Goal: Task Accomplishment & Management: Use online tool/utility

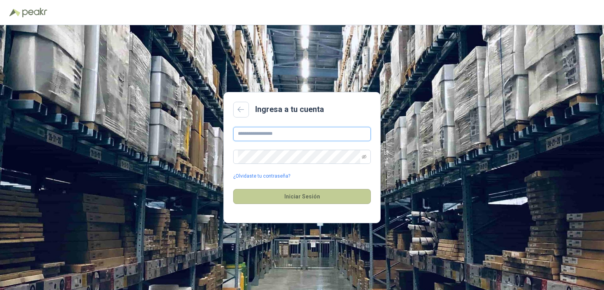
type input "**********"
click at [298, 192] on button "Iniciar Sesión" at bounding box center [302, 196] width 138 height 15
type input "**********"
click at [293, 191] on button "Iniciar Sesión" at bounding box center [302, 196] width 138 height 15
type input "**********"
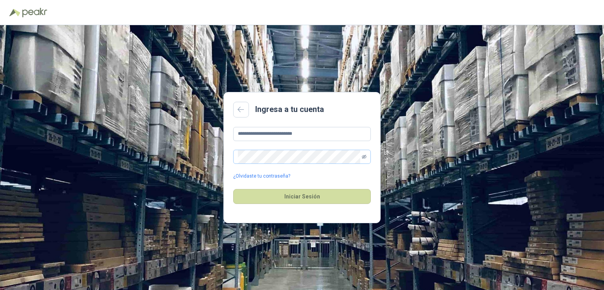
click at [365, 156] on icon "eye-invisible" at bounding box center [364, 157] width 5 height 5
click at [365, 156] on icon "eye" at bounding box center [364, 156] width 4 height 3
click at [233, 189] on button "Iniciar Sesión" at bounding box center [302, 196] width 138 height 15
click at [362, 155] on icon "eye-invisible" at bounding box center [364, 157] width 5 height 5
click at [365, 159] on icon "eye" at bounding box center [364, 157] width 5 height 5
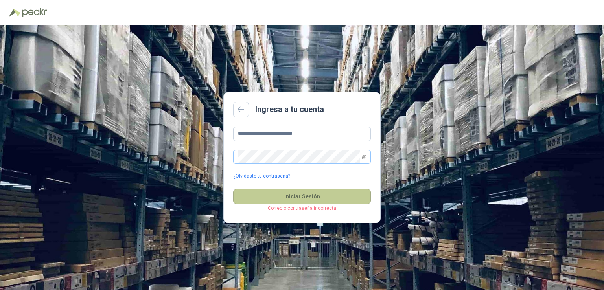
click at [252, 201] on button "Iniciar Sesión" at bounding box center [302, 196] width 138 height 15
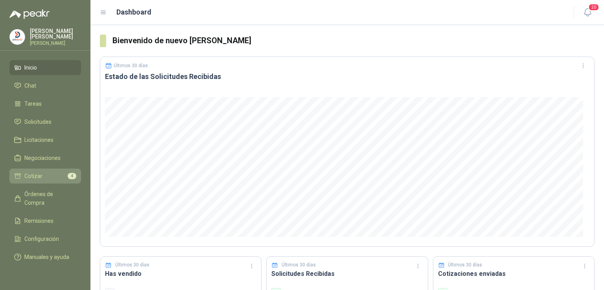
click at [63, 175] on li "Cotizar 4" at bounding box center [45, 176] width 62 height 9
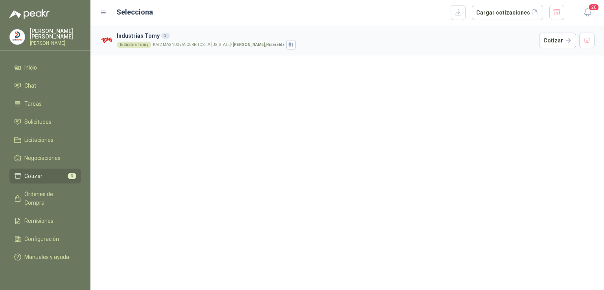
click at [477, 41] on div "Industria Tomy KM 2 MAS 100 vIA CERRITOS LA [US_STATE] - [GEOGRAPHIC_DATA] , [G…" at bounding box center [326, 44] width 419 height 9
click at [173, 33] on h3 "Industrias Tomy 3" at bounding box center [326, 35] width 419 height 9
click at [565, 38] on button "Cotizar" at bounding box center [558, 41] width 37 height 16
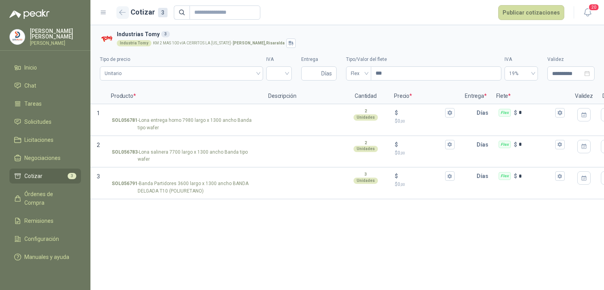
click at [123, 13] on icon "button" at bounding box center [122, 12] width 7 height 6
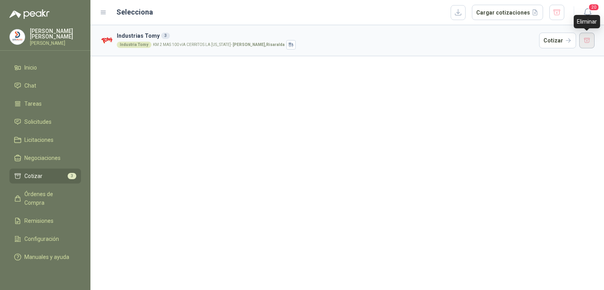
click at [592, 41] on button "button" at bounding box center [588, 41] width 16 height 16
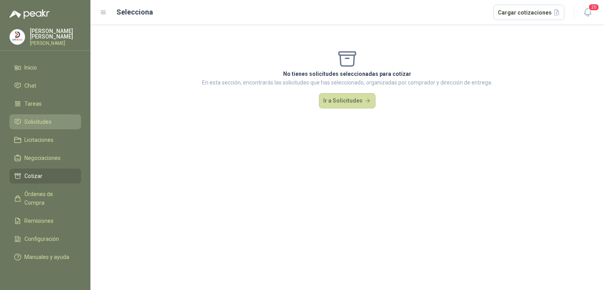
click at [56, 120] on li "Solicitudes" at bounding box center [45, 122] width 62 height 9
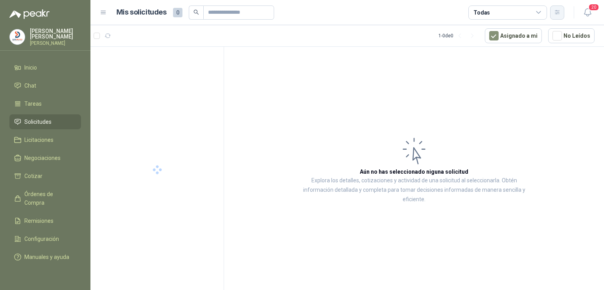
click at [558, 11] on icon "button" at bounding box center [557, 12] width 4 height 4
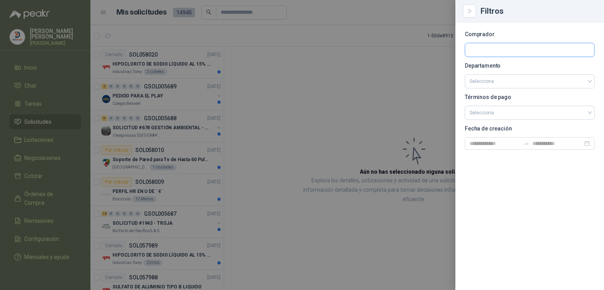
click at [523, 48] on input "text" at bounding box center [530, 49] width 129 height 13
type input "****"
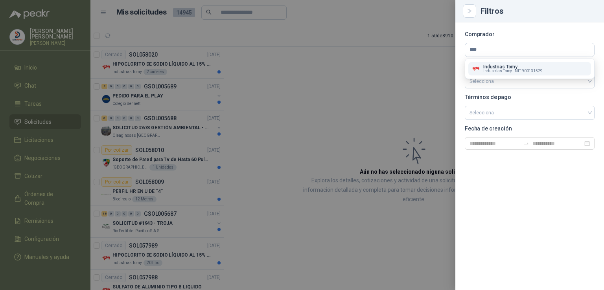
click at [511, 66] on p "Industrias Tomy" at bounding box center [513, 67] width 59 height 5
click at [511, 66] on p "Departamento" at bounding box center [530, 65] width 130 height 5
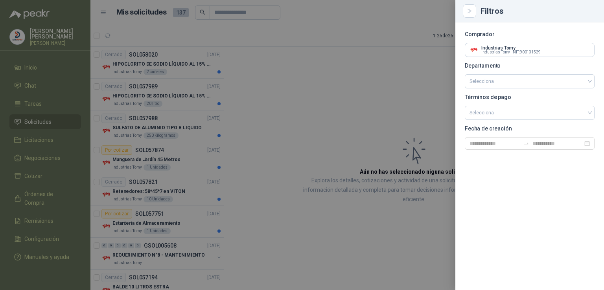
click at [343, 28] on div at bounding box center [302, 145] width 604 height 290
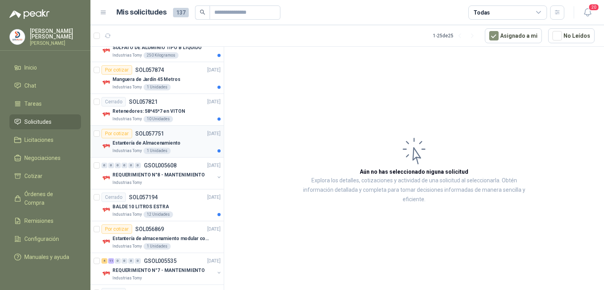
scroll to position [82, 0]
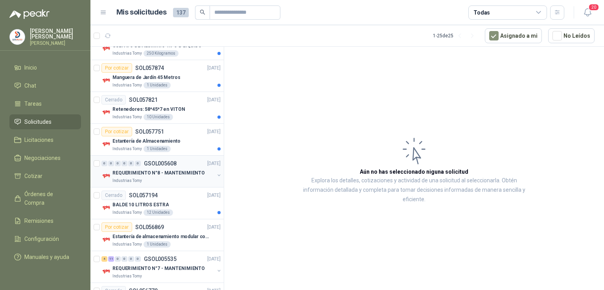
click at [162, 162] on p "GSOL005608" at bounding box center [160, 164] width 33 height 6
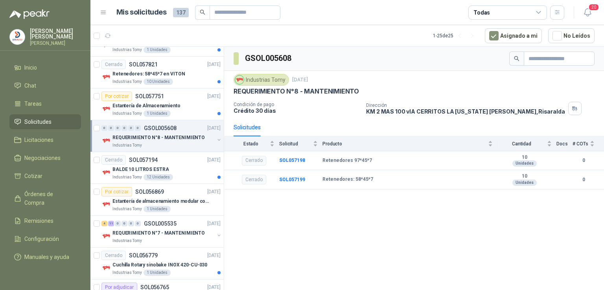
scroll to position [118, 0]
click at [171, 229] on p "REQUERIMIENTO N°7 - MANTENIMIENTO" at bounding box center [159, 232] width 92 height 7
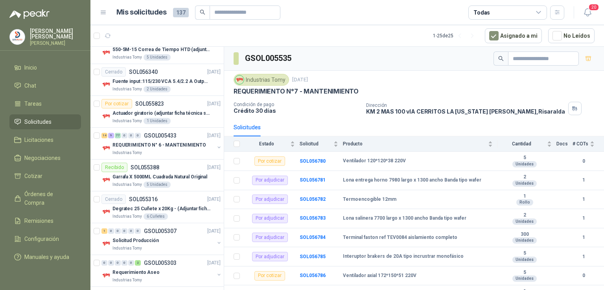
scroll to position [463, 0]
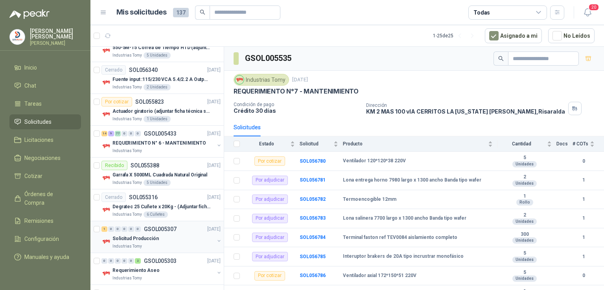
click at [140, 236] on p "Solicitud Producción" at bounding box center [136, 238] width 46 height 7
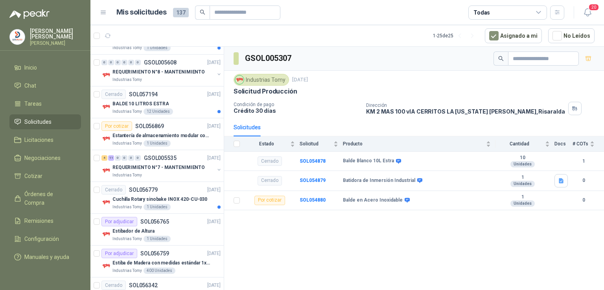
scroll to position [179, 0]
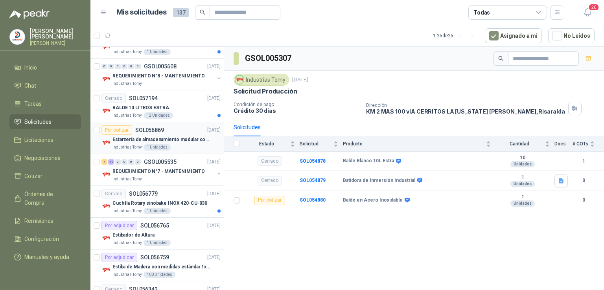
click at [176, 133] on div "Por cotizar SOL056869 [DATE]" at bounding box center [161, 130] width 119 height 9
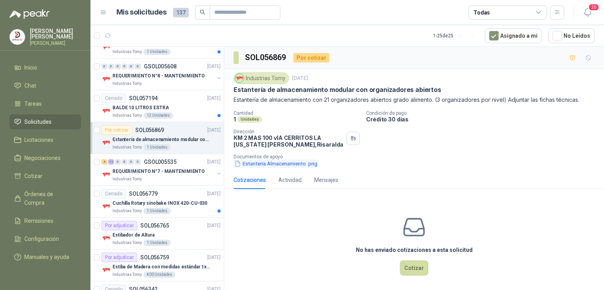
click at [281, 160] on button "Estanteria Almacenamiento .png" at bounding box center [276, 164] width 85 height 8
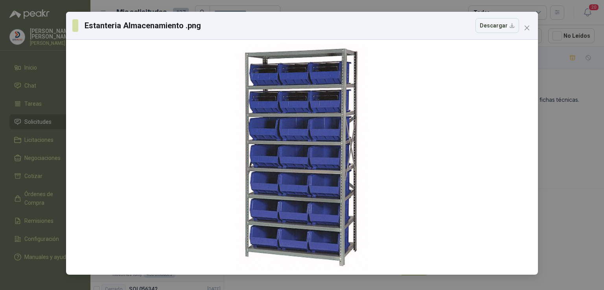
click at [281, 160] on div at bounding box center [302, 157] width 133 height 229
drag, startPoint x: 281, startPoint y: 160, endPoint x: 423, endPoint y: 17, distance: 201.5
click at [326, 96] on div at bounding box center [302, 157] width 133 height 229
click at [532, 31] on button "Close" at bounding box center [527, 28] width 13 height 13
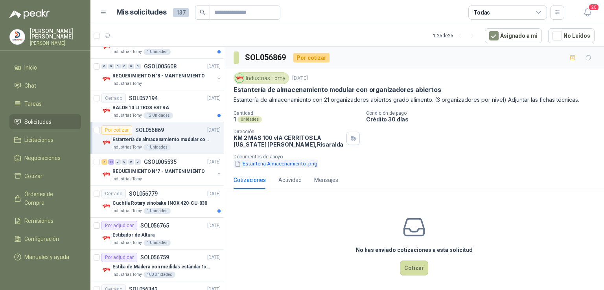
click at [312, 163] on button "Estanteria Almacenamiento .png" at bounding box center [276, 164] width 85 height 8
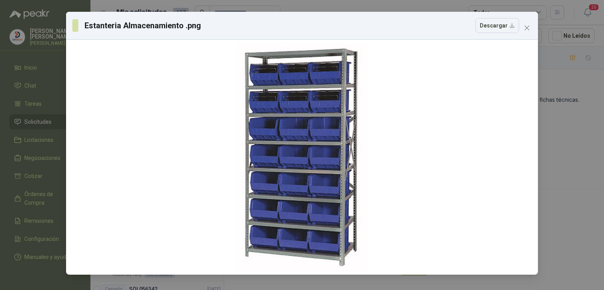
drag, startPoint x: 528, startPoint y: 34, endPoint x: 529, endPoint y: 28, distance: 6.3
click at [529, 28] on button "Close" at bounding box center [527, 28] width 13 height 13
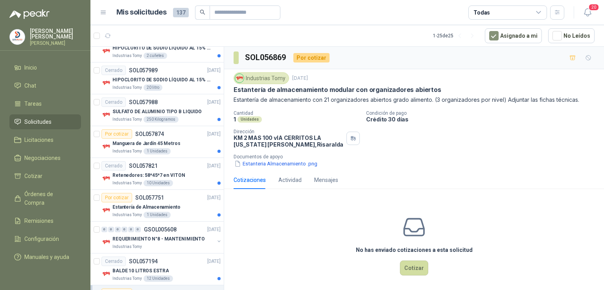
scroll to position [11, 0]
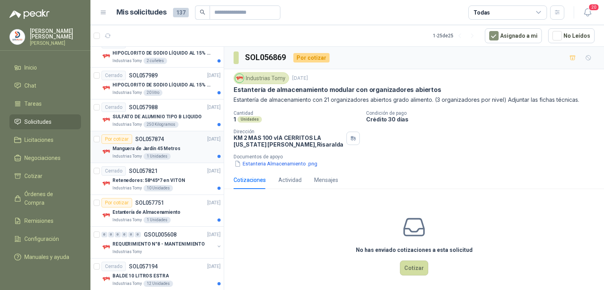
click at [148, 147] on p "Manguera de Jardín 45 Metros" at bounding box center [147, 148] width 68 height 7
